Goal: Obtain resource: Obtain resource

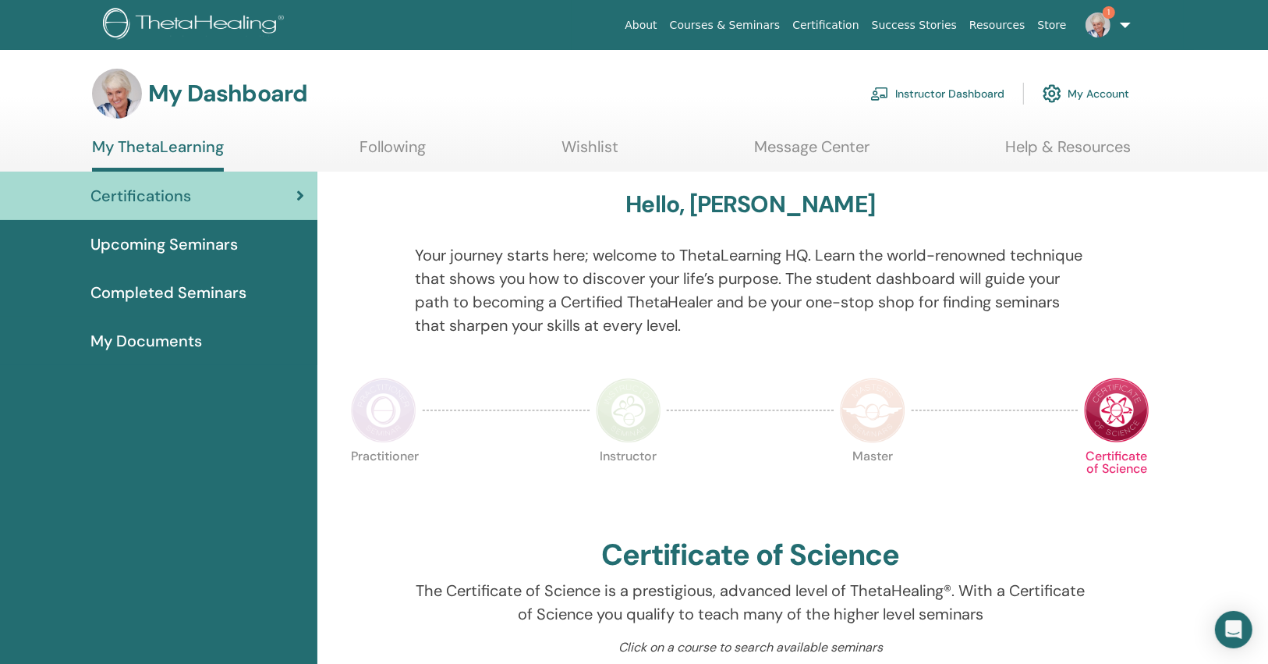
click at [954, 80] on link "Instructor Dashboard" at bounding box center [937, 93] width 134 height 34
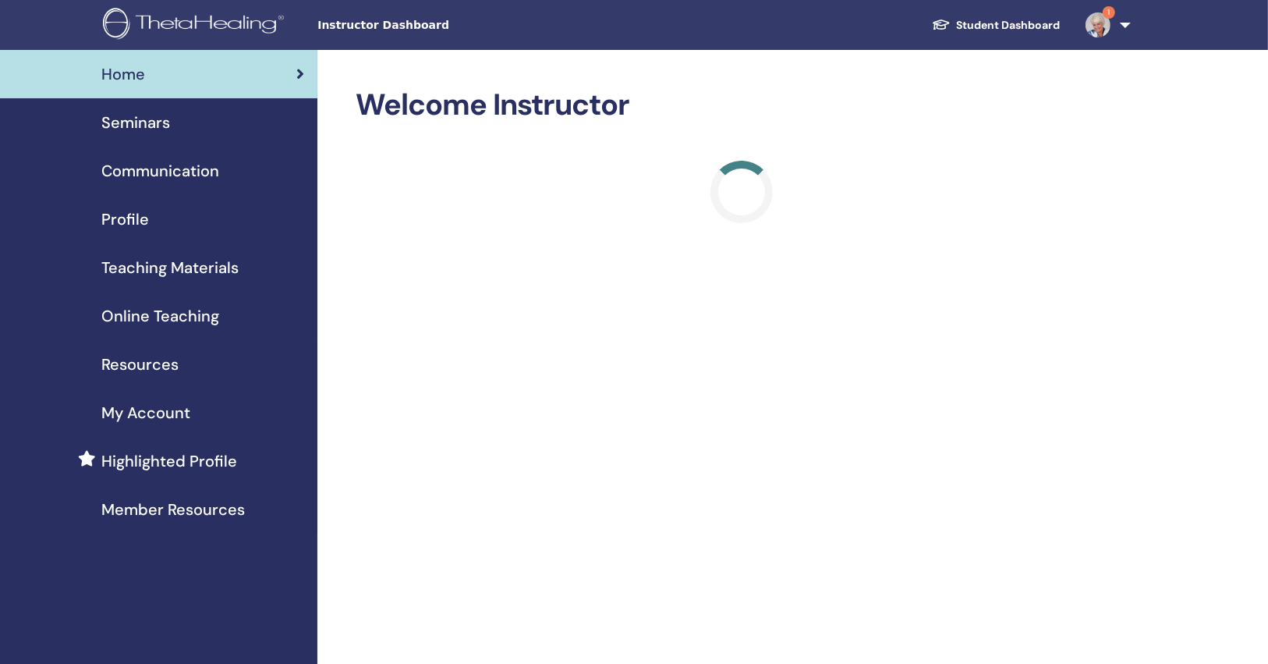
click at [190, 115] on div "Seminars" at bounding box center [158, 122] width 292 height 23
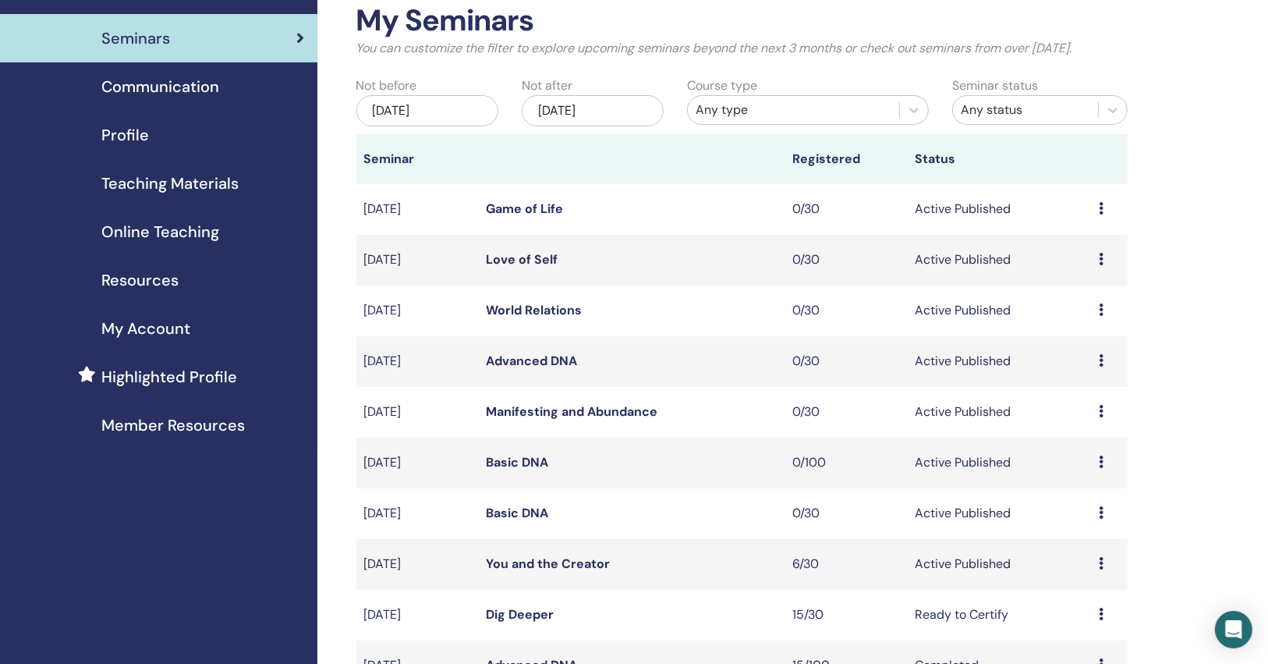
scroll to position [250, 0]
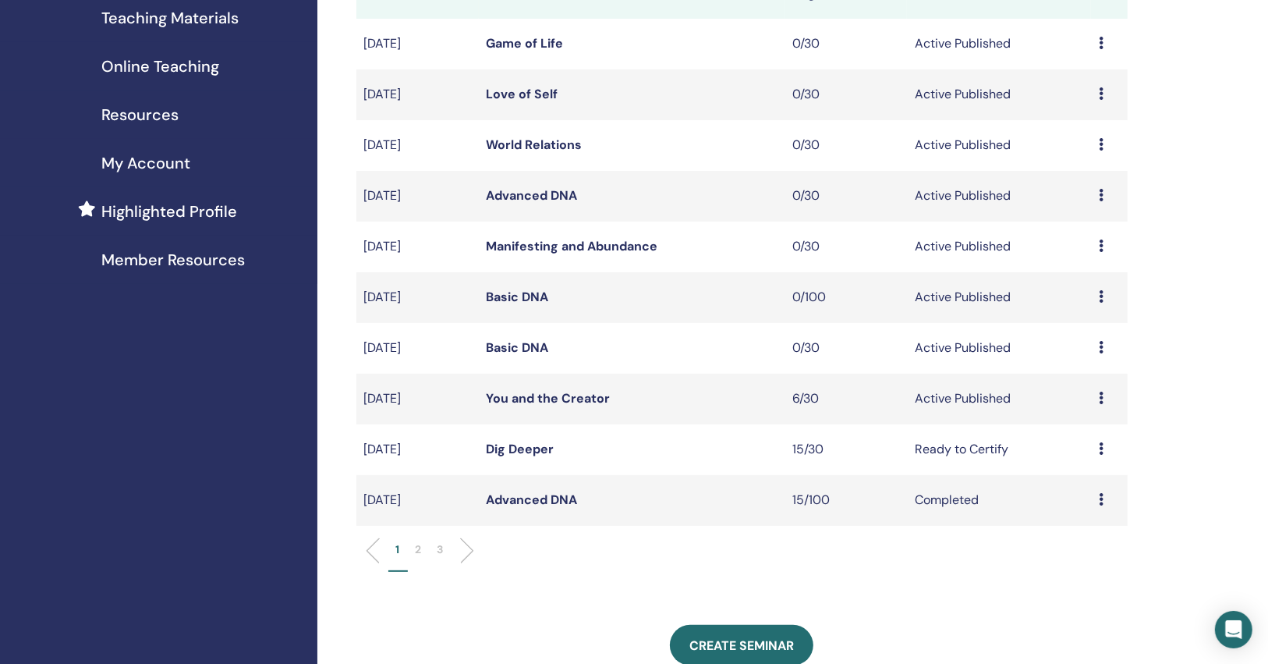
click at [562, 402] on link "You and the Creator" at bounding box center [549, 398] width 124 height 16
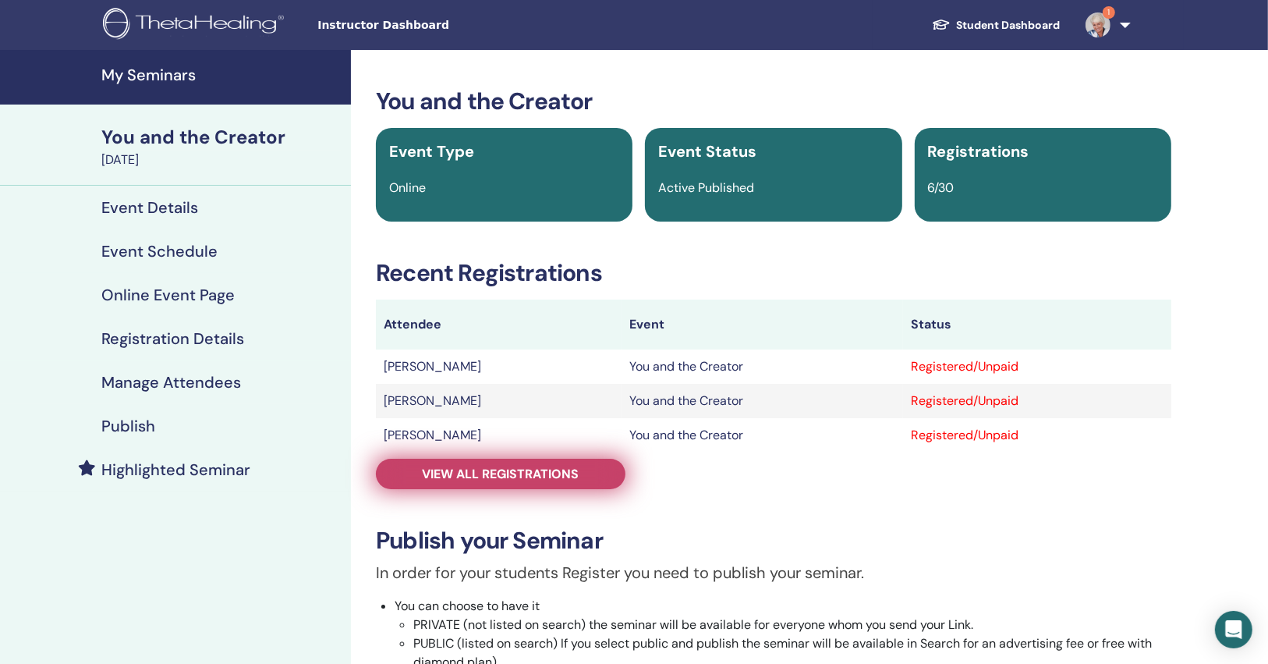
click at [561, 466] on span "View all registrations" at bounding box center [501, 474] width 157 height 16
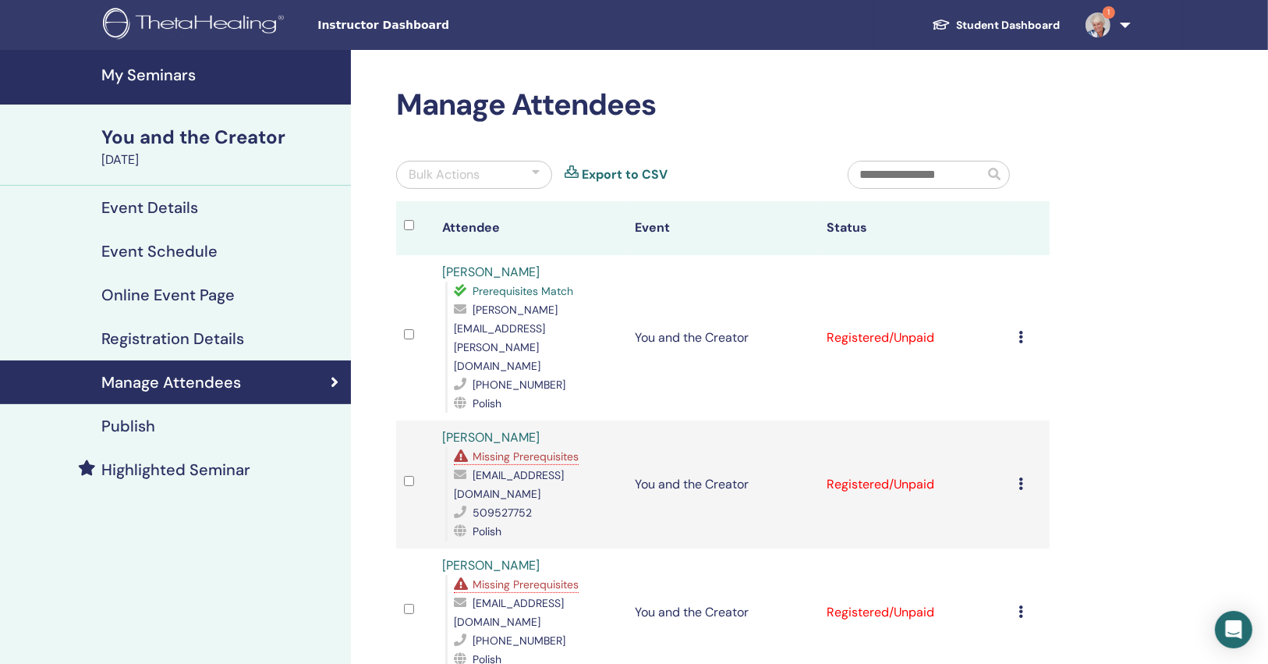
click at [250, 424] on div "Publish" at bounding box center [175, 425] width 326 height 19
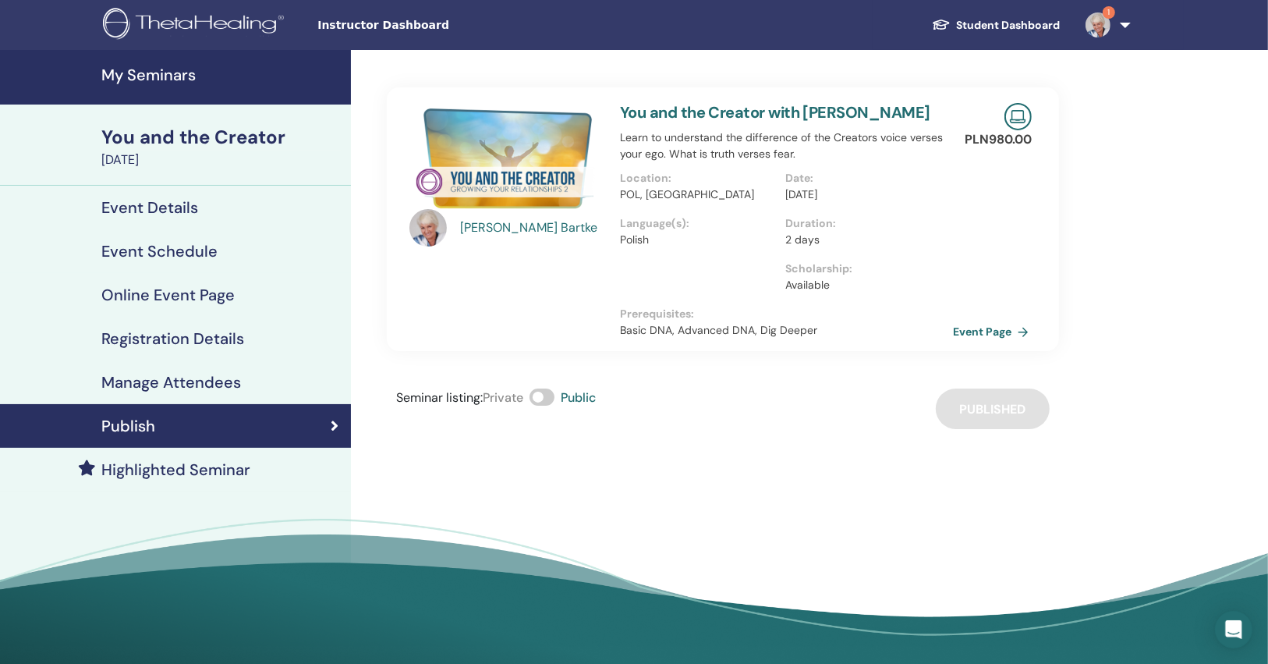
click at [983, 335] on link "Event Page" at bounding box center [994, 331] width 82 height 23
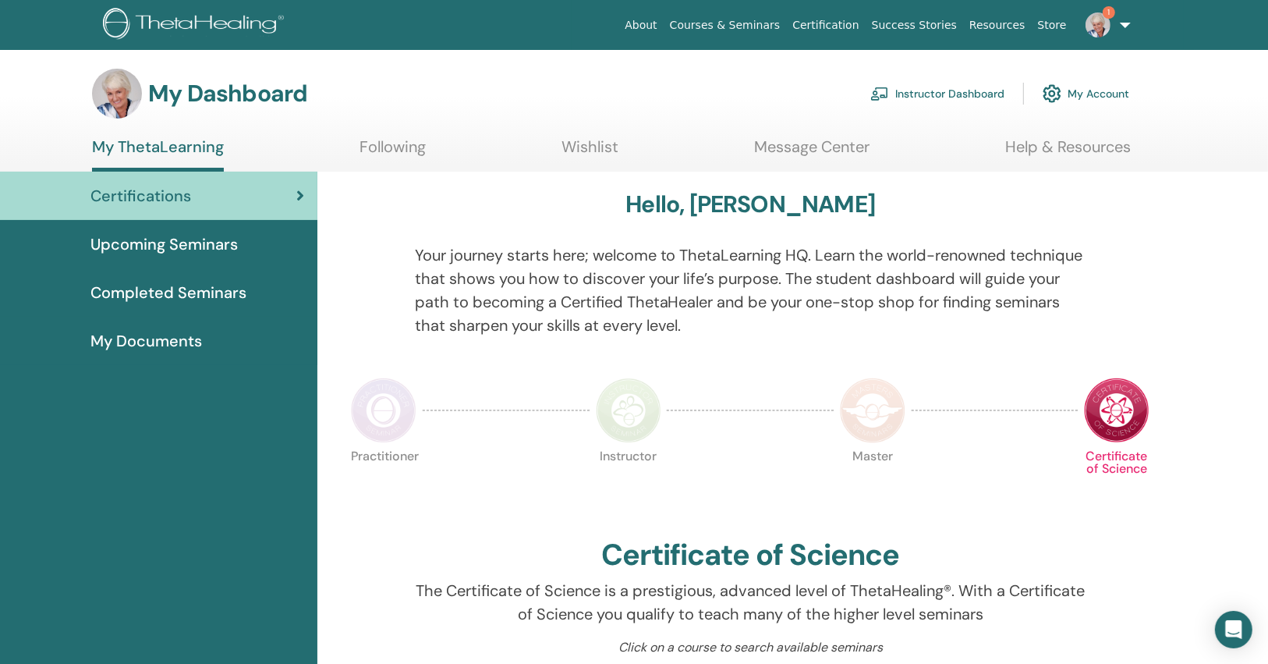
click at [922, 89] on link "Instructor Dashboard" at bounding box center [937, 93] width 134 height 34
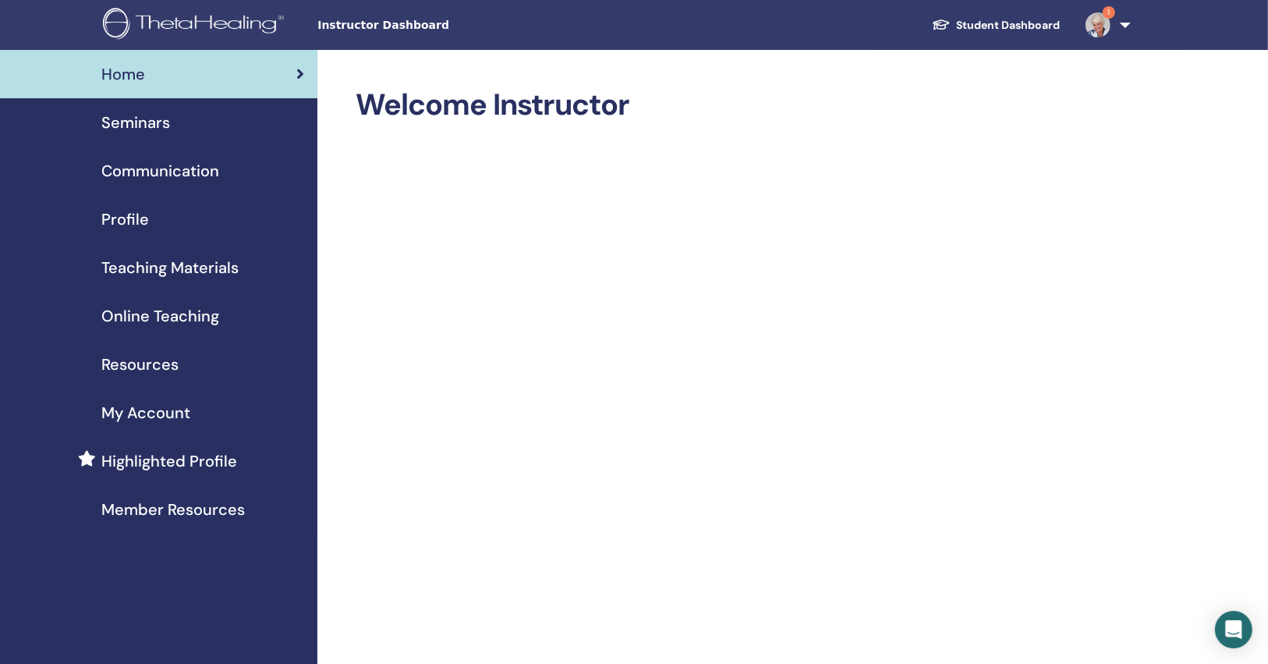
click at [178, 510] on span "Member Resources" at bounding box center [173, 509] width 144 height 23
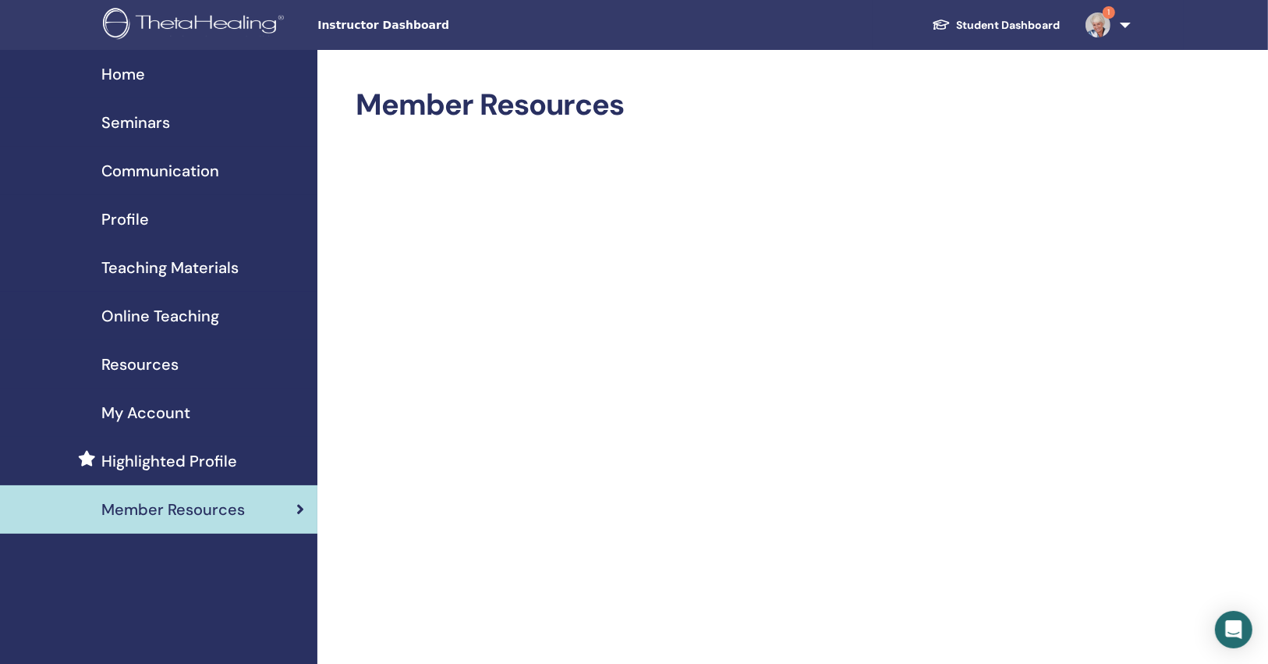
click at [186, 328] on link "Online Teaching" at bounding box center [158, 316] width 317 height 48
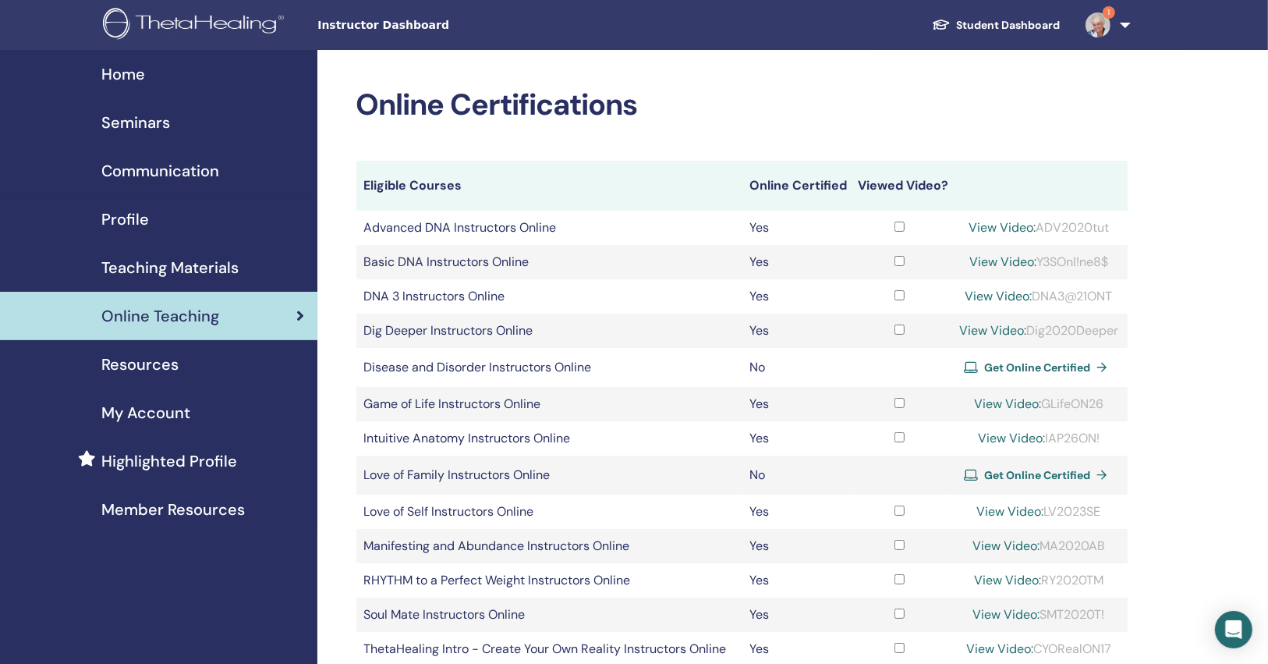
click at [179, 261] on span "Teaching Materials" at bounding box center [169, 267] width 137 height 23
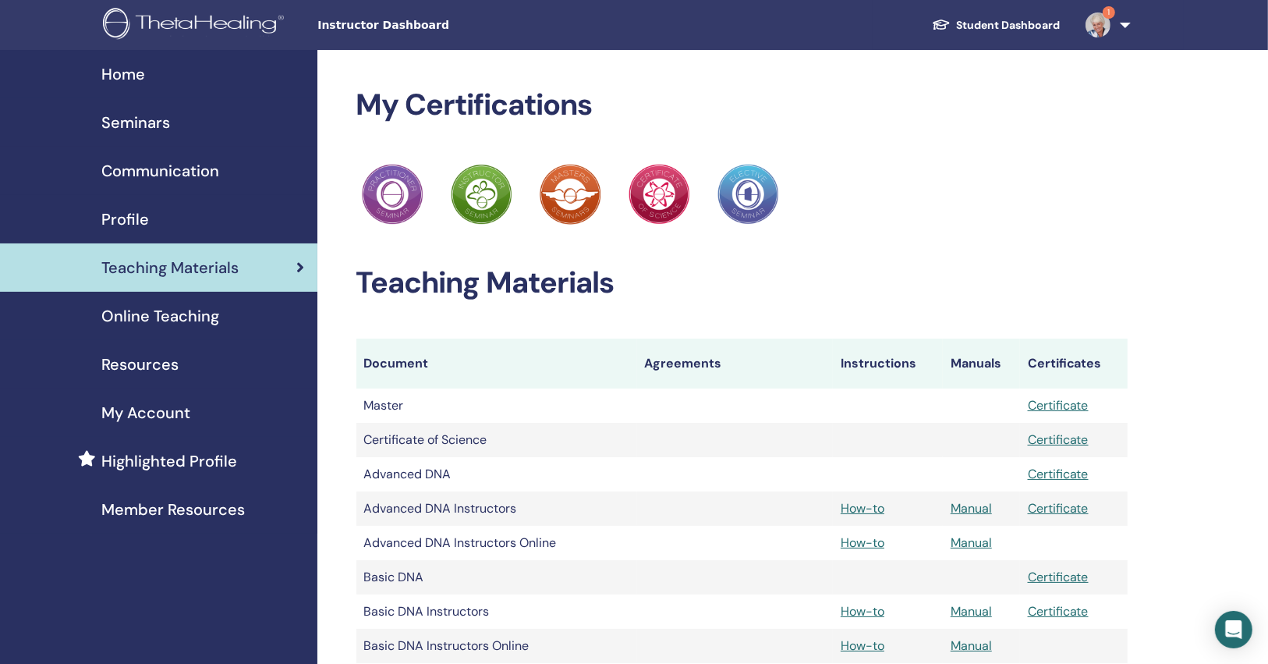
click at [133, 312] on span "Online Teaching" at bounding box center [160, 315] width 118 height 23
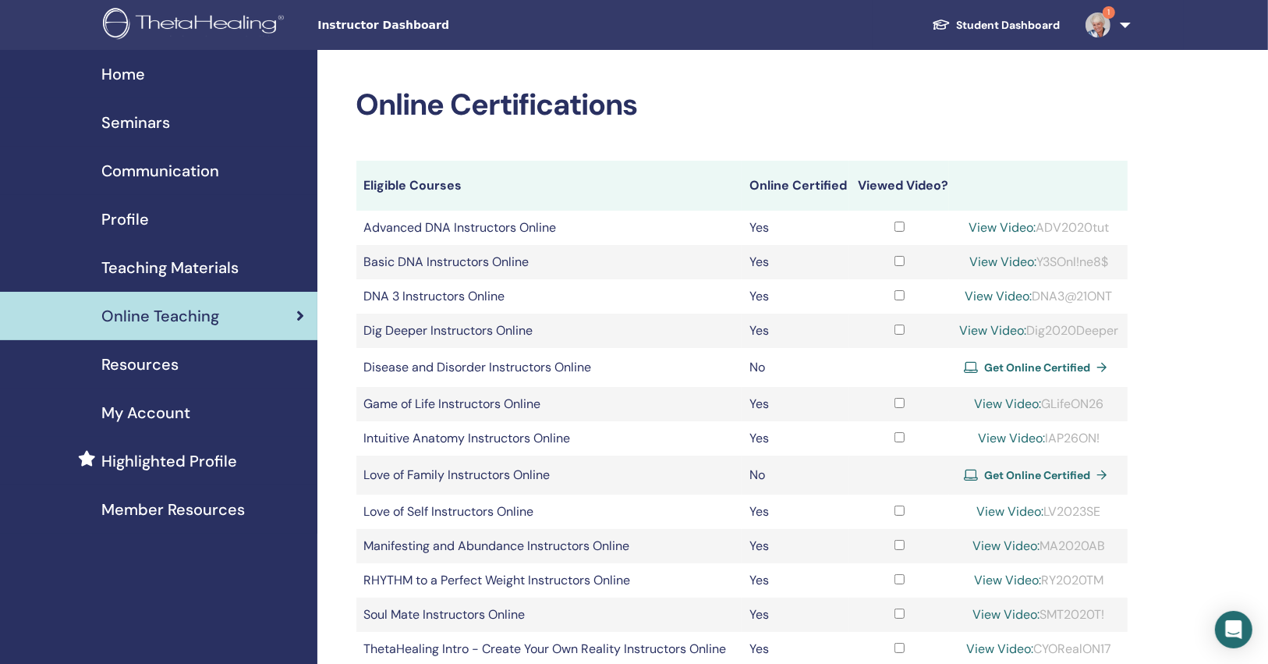
click at [120, 355] on span "Resources" at bounding box center [139, 364] width 77 height 23
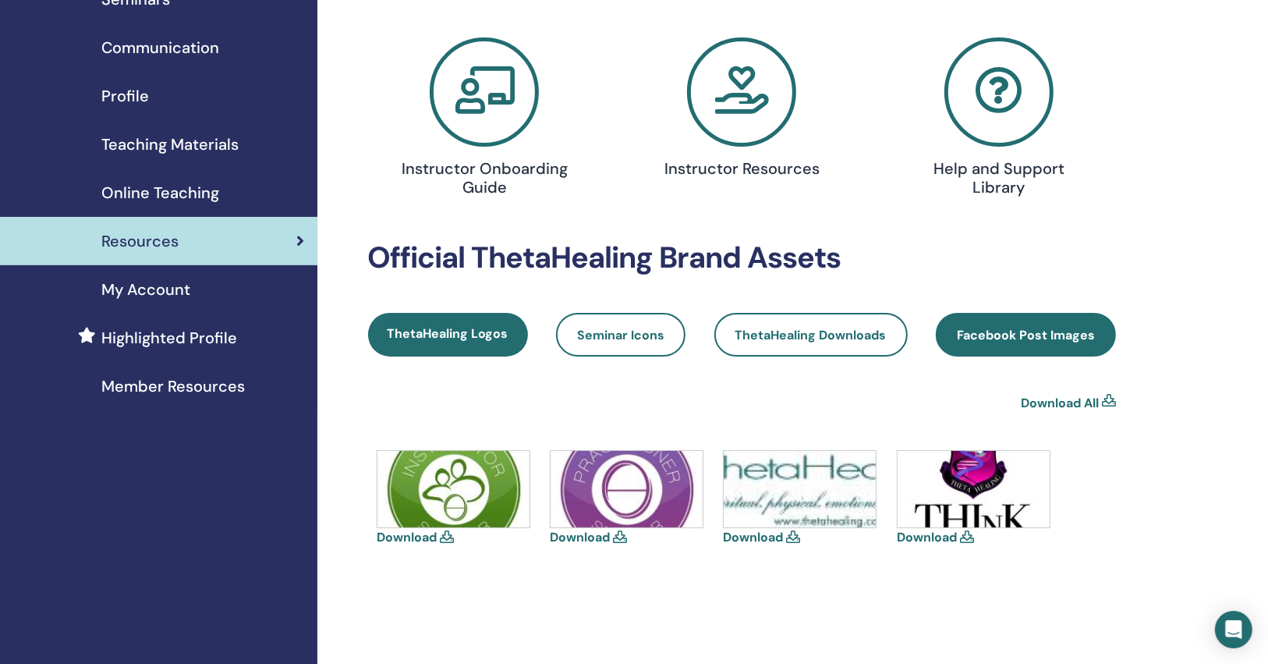
scroll to position [125, 0]
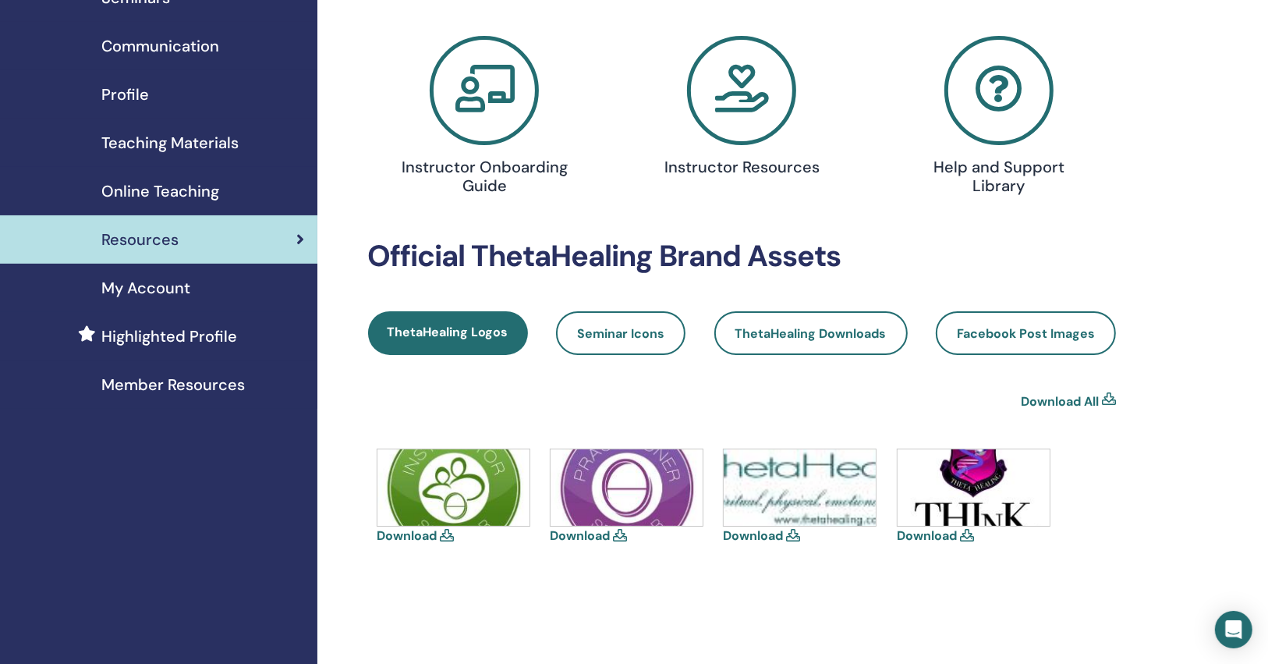
click at [272, 292] on div "My Account" at bounding box center [158, 287] width 292 height 23
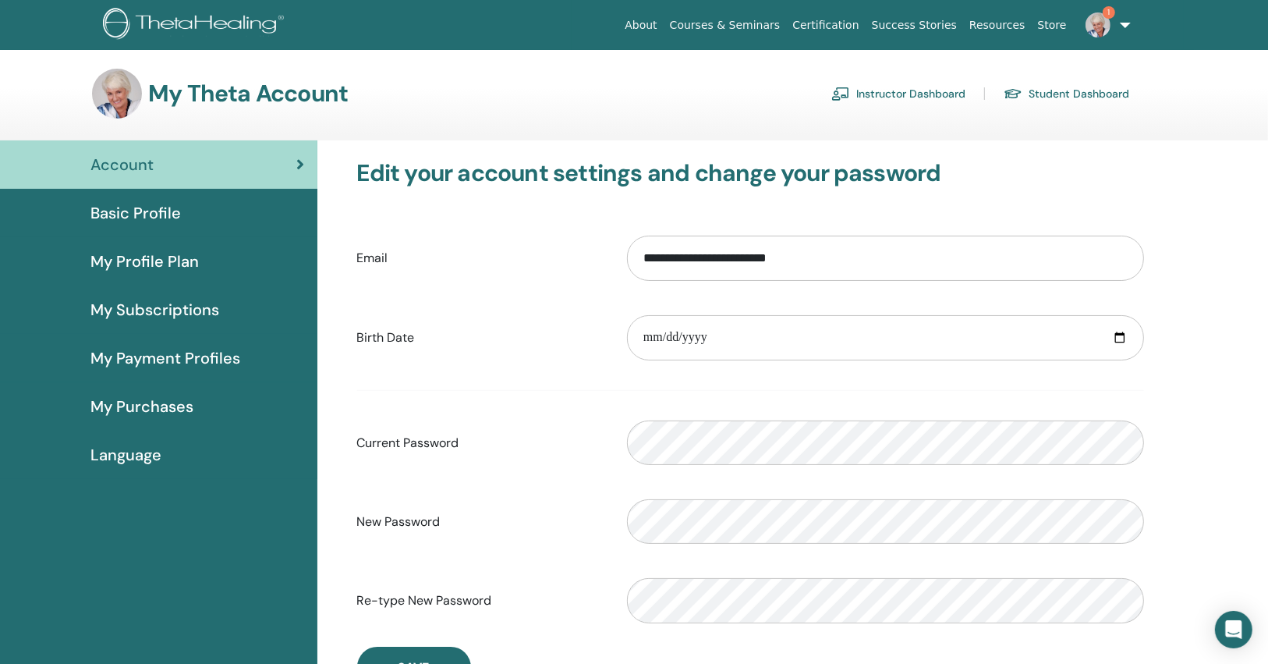
click at [874, 85] on link "Instructor Dashboard" at bounding box center [898, 93] width 134 height 25
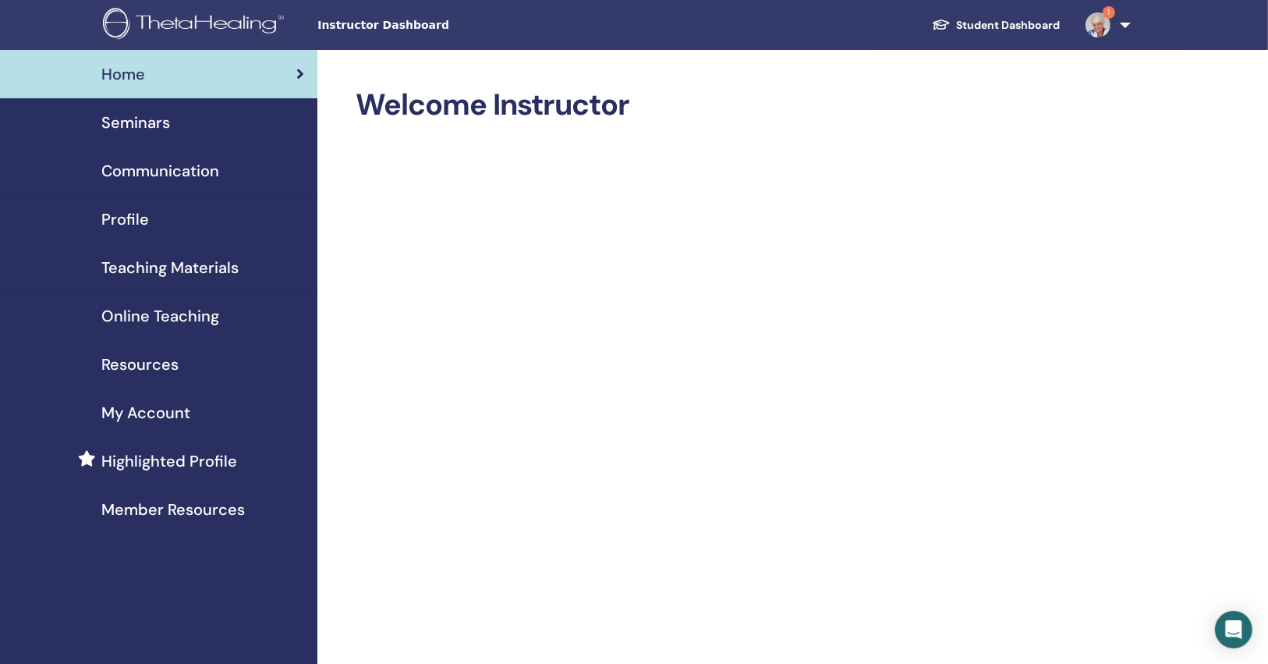
click at [227, 276] on span "Teaching Materials" at bounding box center [169, 267] width 137 height 23
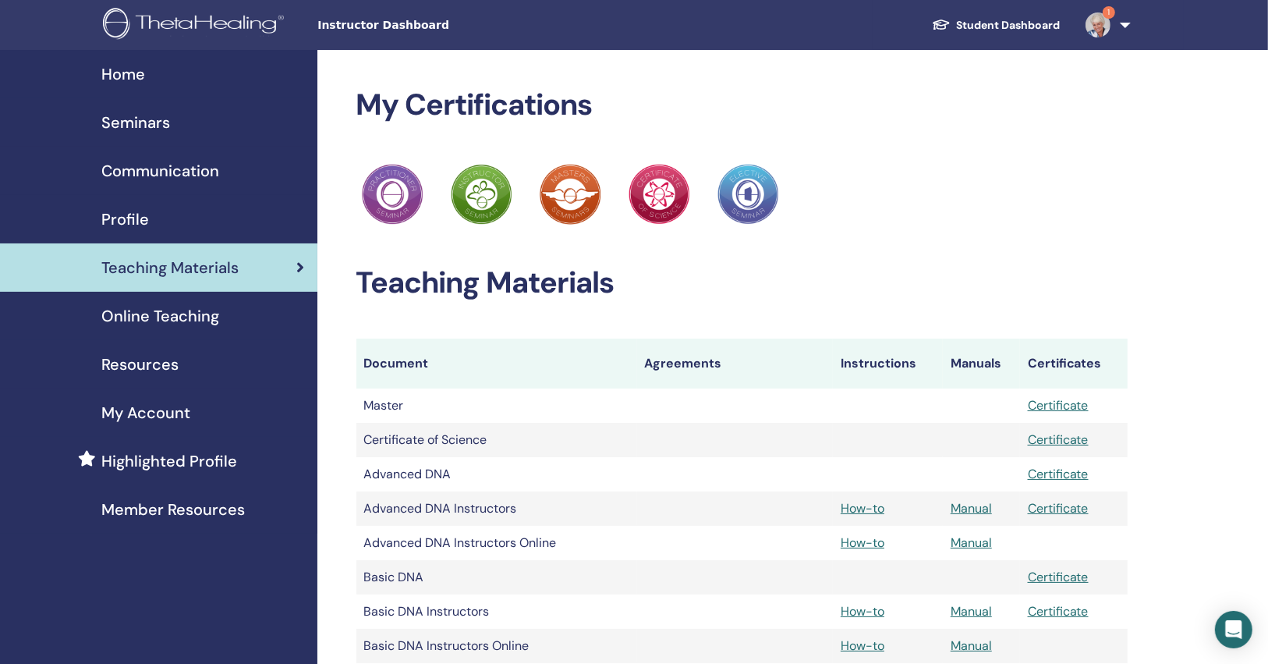
click at [191, 363] on div "Resources" at bounding box center [158, 364] width 292 height 23
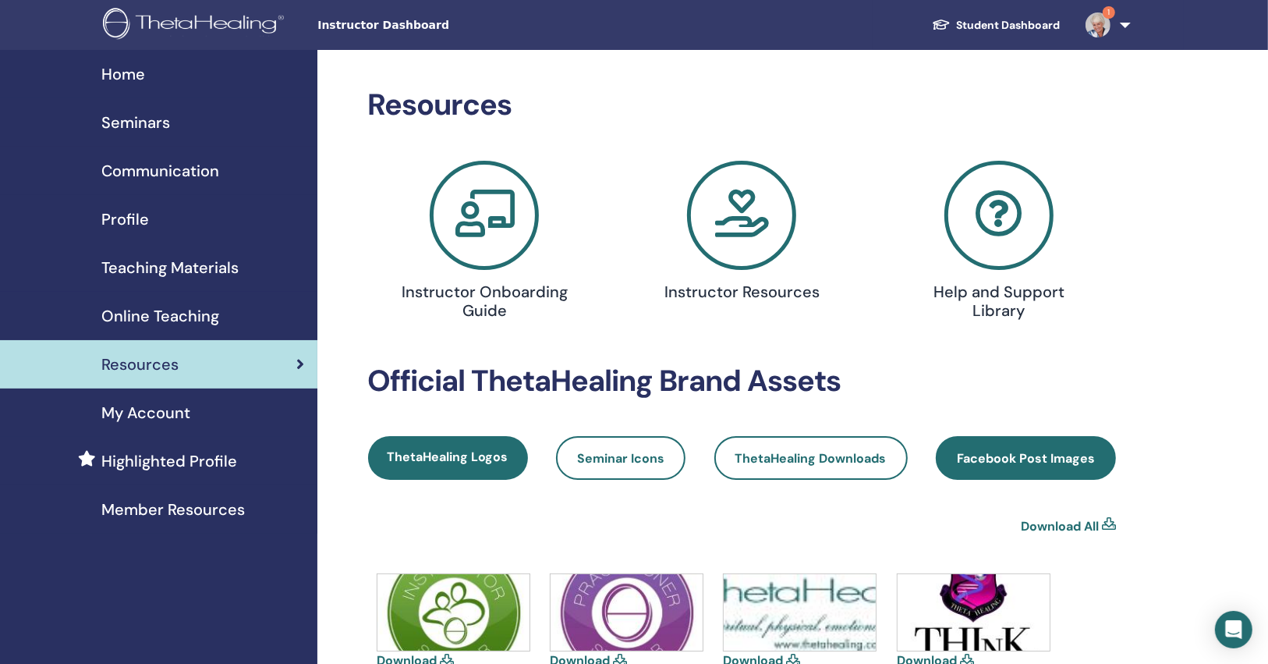
click at [1052, 469] on link "Facebook Post Images" at bounding box center [1026, 458] width 180 height 44
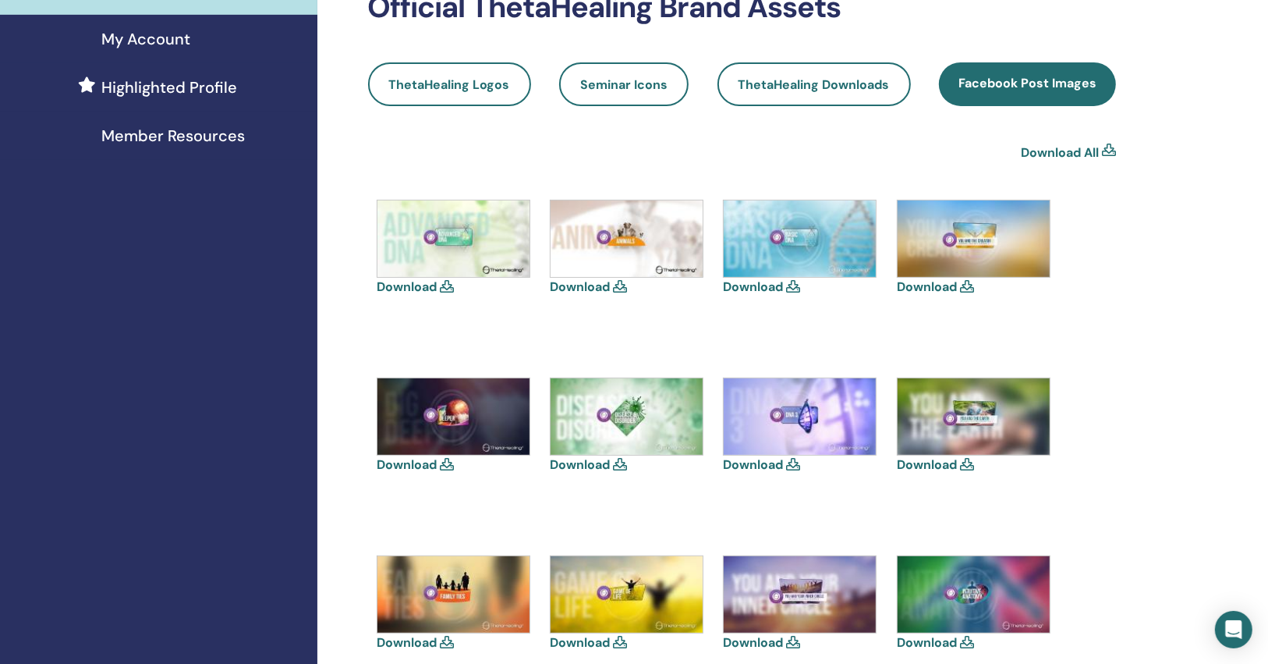
scroll to position [374, 0]
click at [931, 249] on img at bounding box center [974, 238] width 152 height 76
click at [933, 287] on link "Download" at bounding box center [927, 286] width 60 height 16
